Goal: Register for event/course

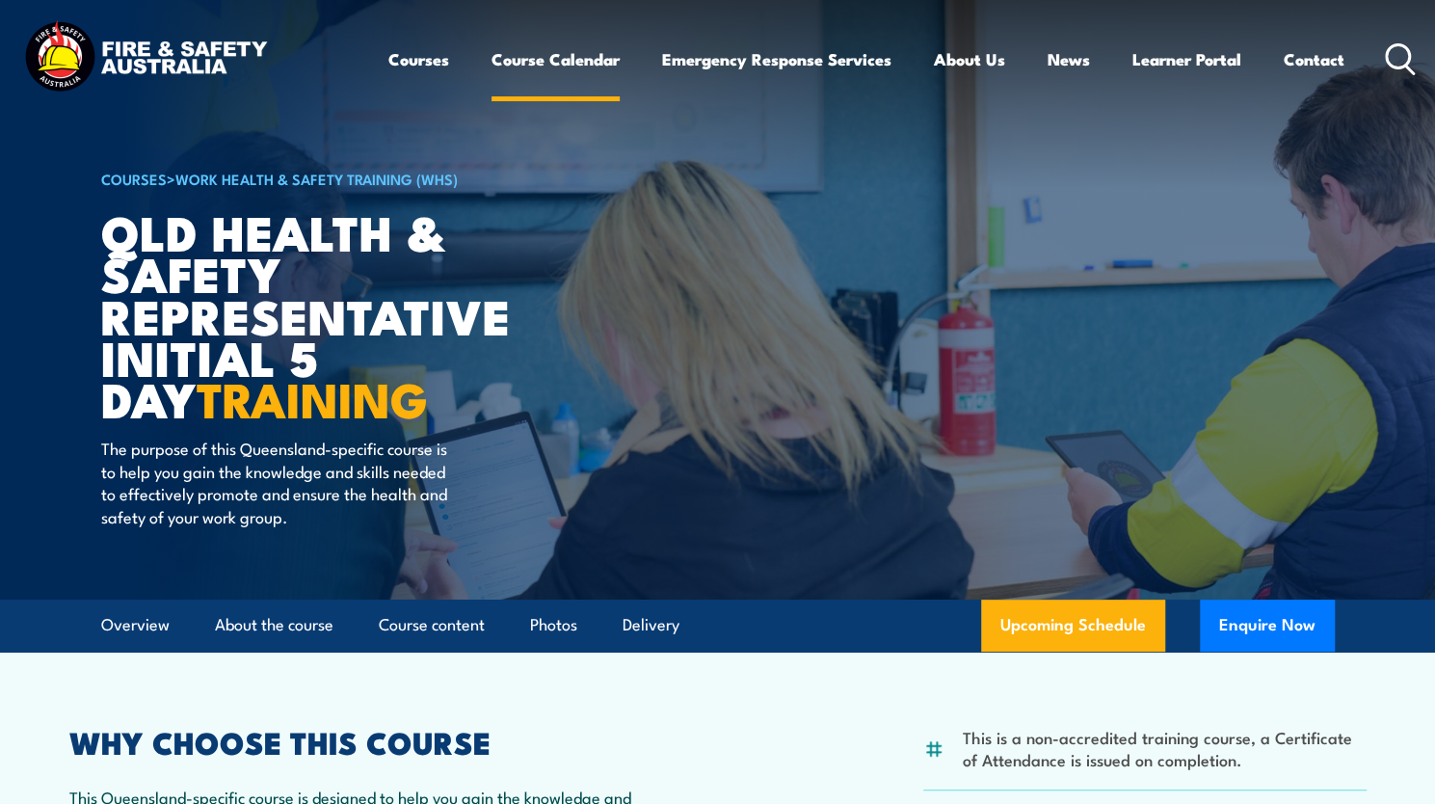
click at [548, 61] on link "Course Calendar" at bounding box center [555, 59] width 128 height 51
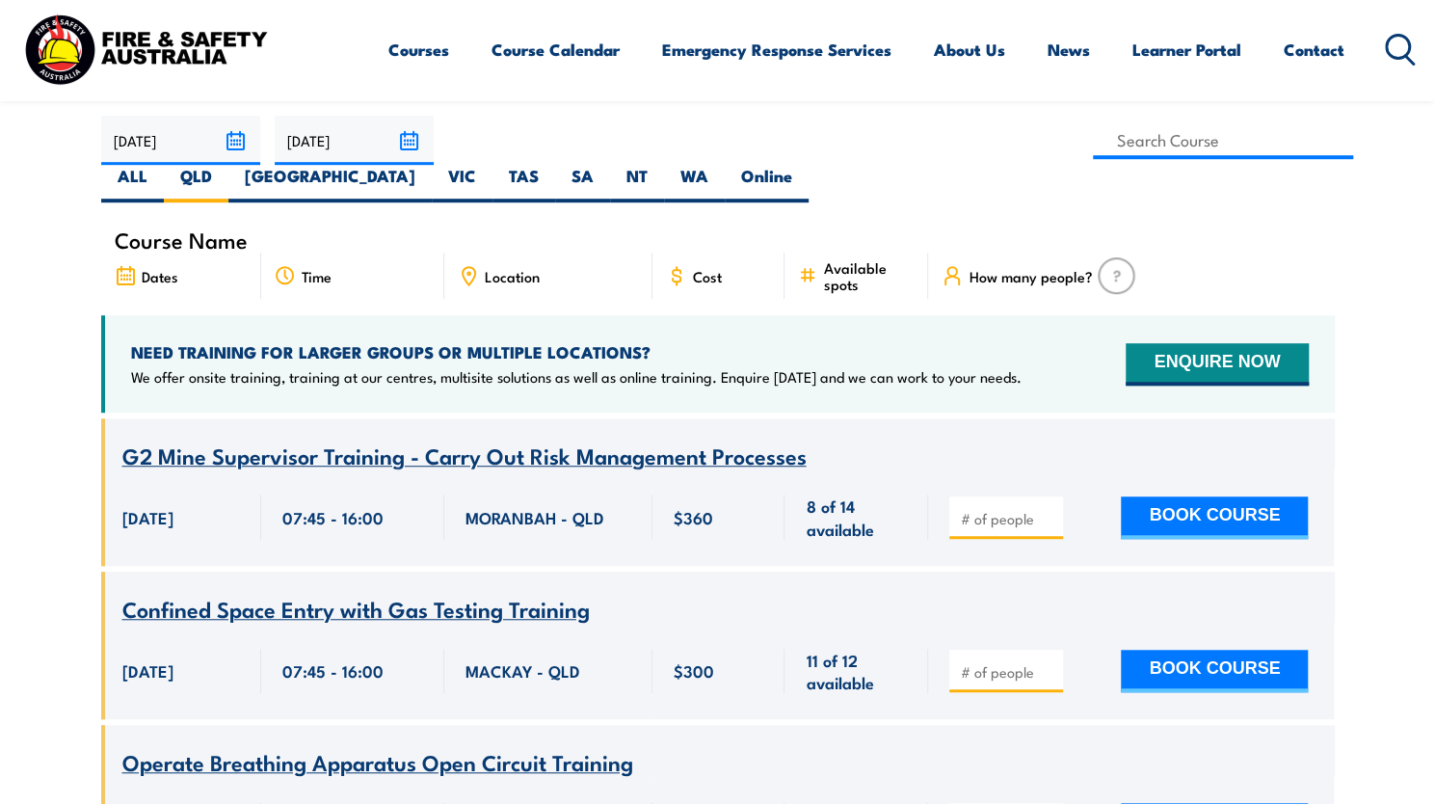
scroll to position [578, 0]
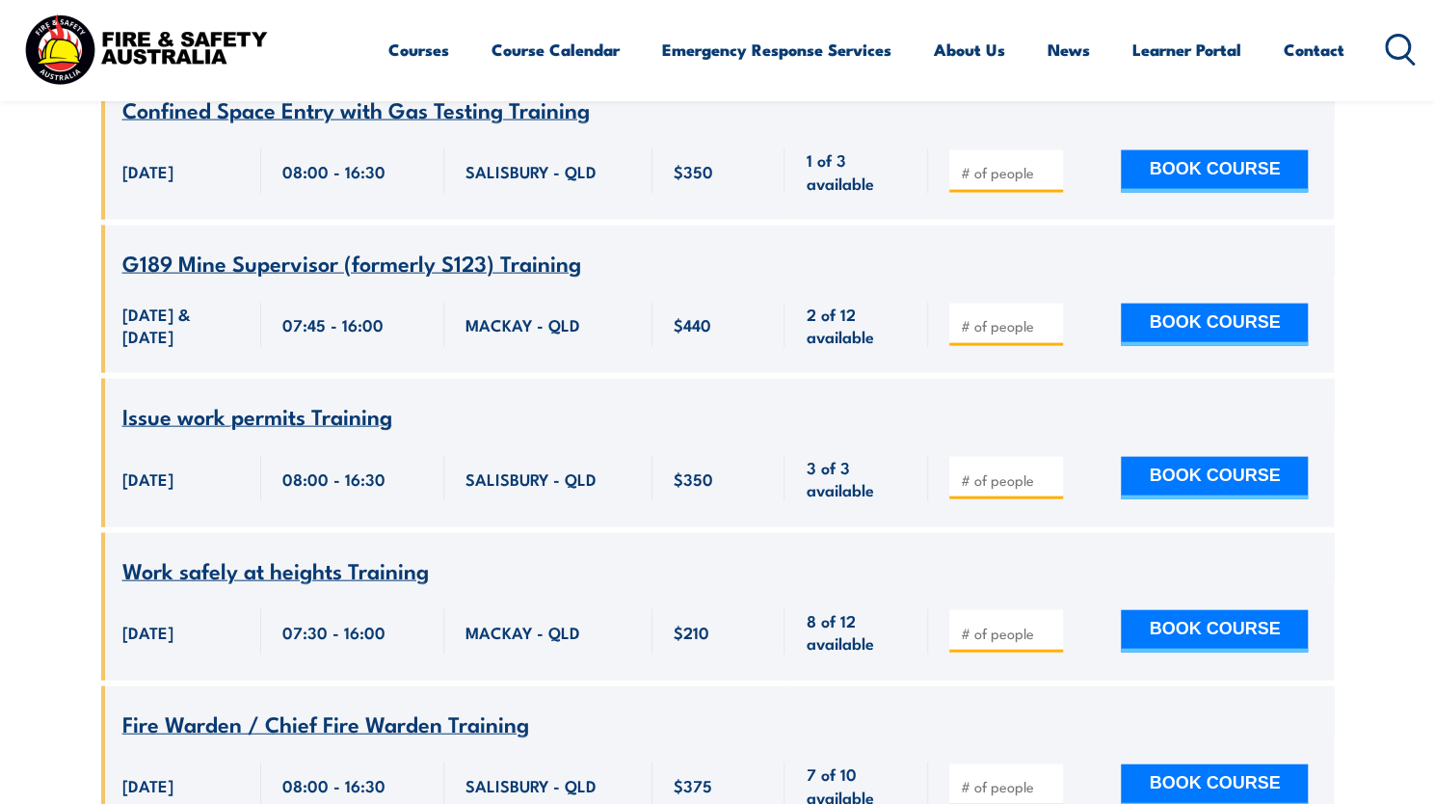
scroll to position [2312, 0]
